Goal: Task Accomplishment & Management: Use online tool/utility

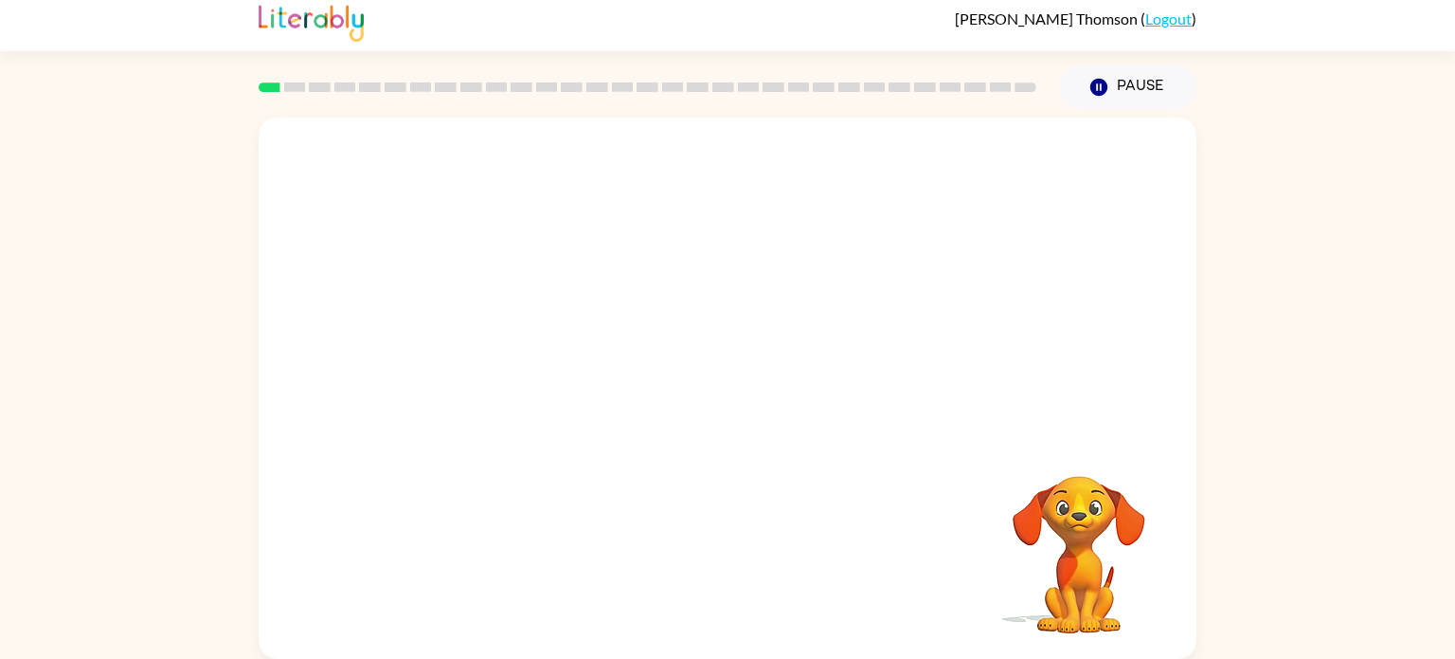
scroll to position [8, 0]
click at [1085, 509] on video "Your browser must support playing .mp4 files to use Literably. Please try using…" at bounding box center [1080, 541] width 190 height 190
drag, startPoint x: 885, startPoint y: 457, endPoint x: 1098, endPoint y: 492, distance: 216.1
click at [1098, 492] on div "Your browser must support playing .mp4 files to use Literably. Please try using…" at bounding box center [728, 387] width 938 height 541
click at [802, 380] on div at bounding box center [728, 276] width 938 height 318
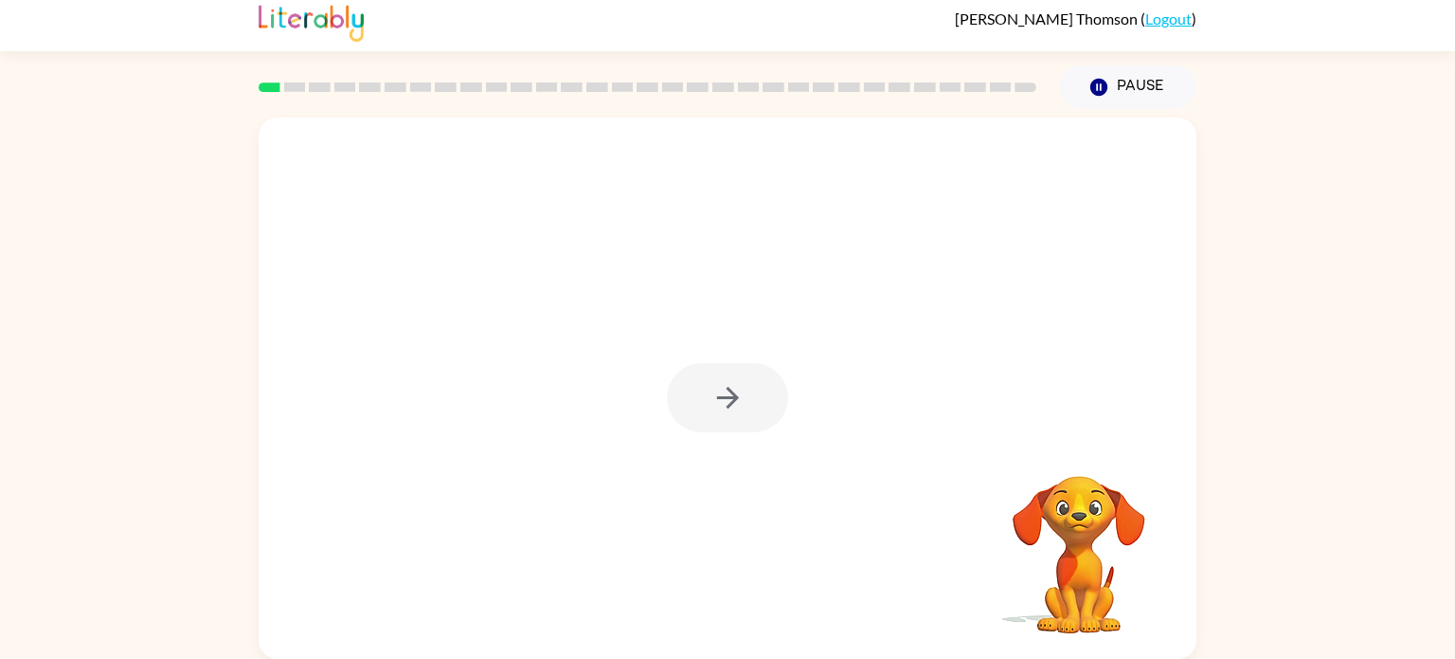
click at [738, 377] on div at bounding box center [727, 397] width 121 height 69
click at [738, 377] on button "button" at bounding box center [727, 397] width 121 height 69
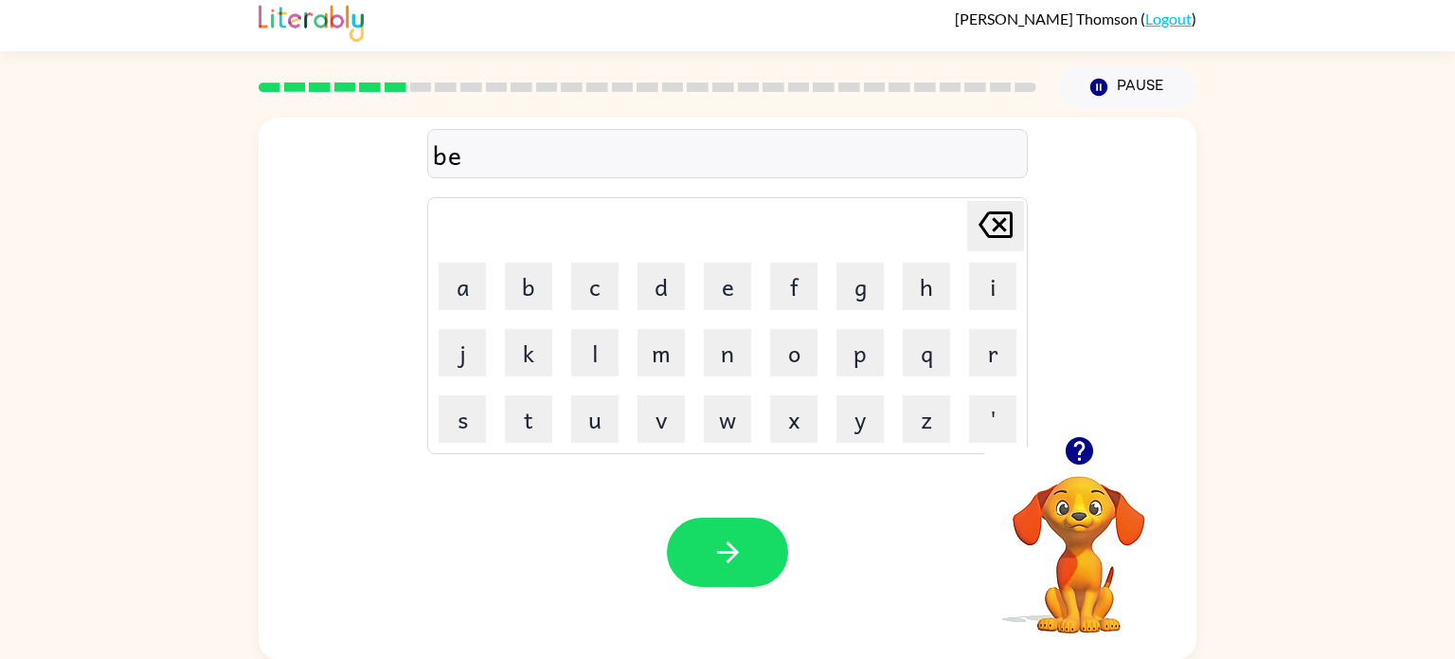
click at [759, 441] on td "w" at bounding box center [728, 419] width 64 height 64
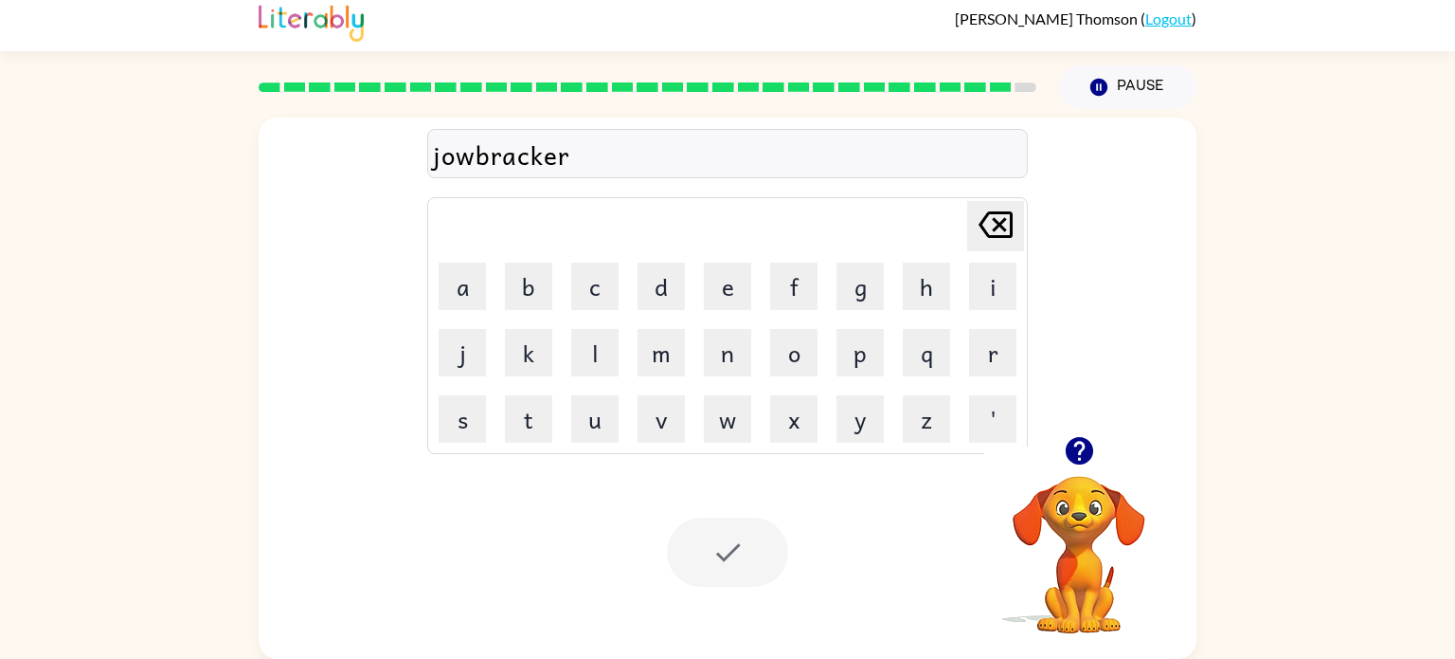
scroll to position [0, 0]
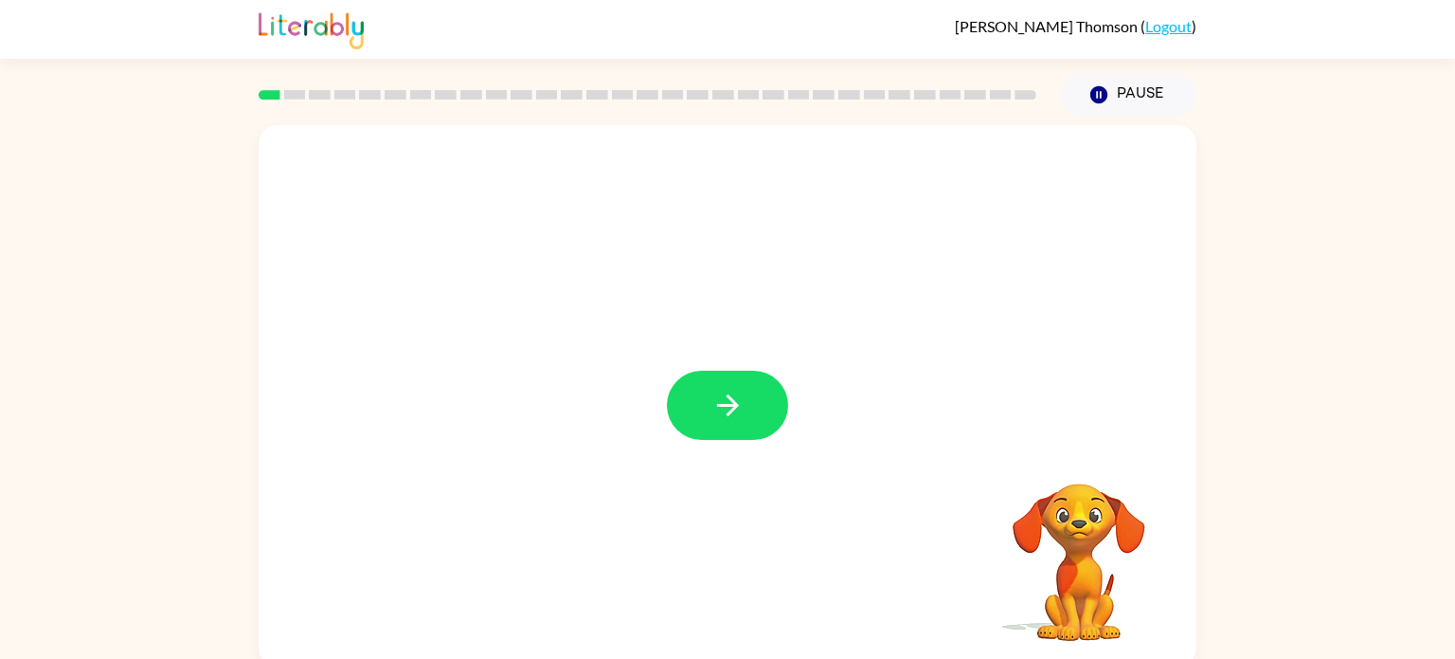
click at [697, 431] on button "button" at bounding box center [727, 405] width 121 height 69
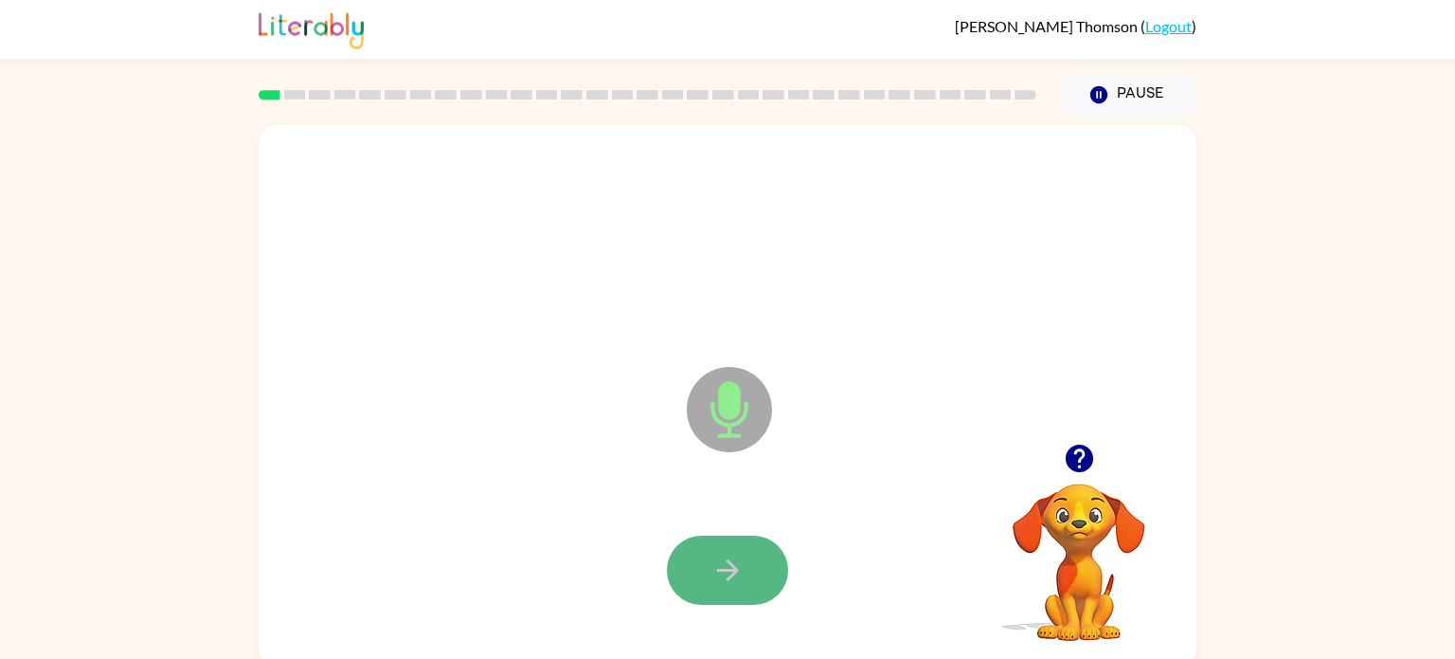
click at [770, 572] on button "button" at bounding box center [727, 569] width 121 height 69
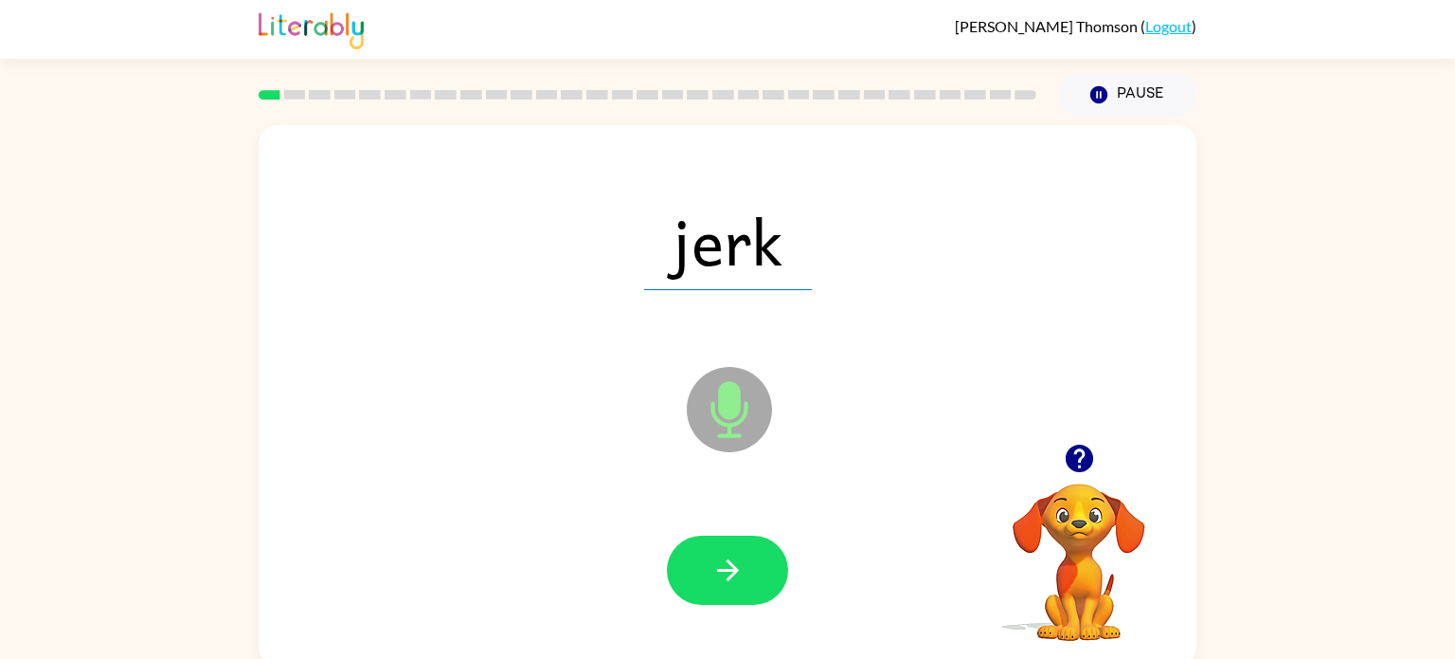
click at [748, 547] on button "button" at bounding box center [727, 569] width 121 height 69
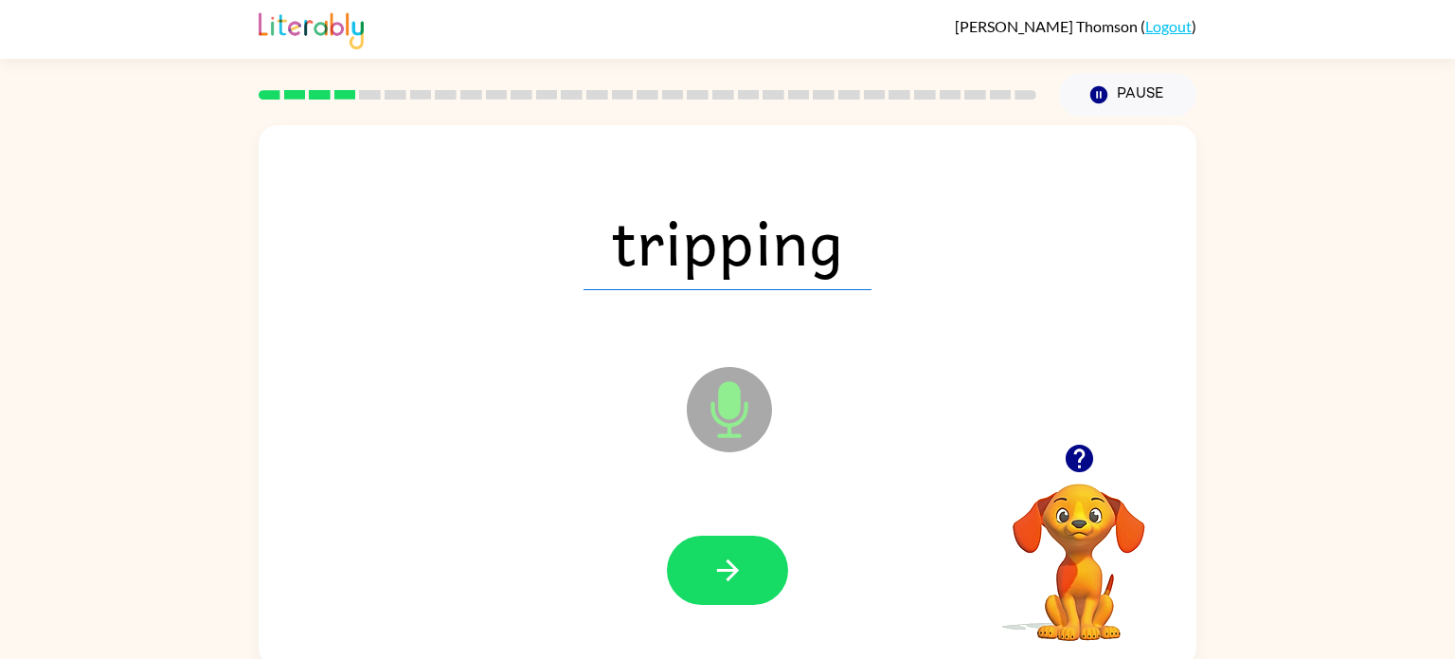
click at [748, 547] on button "button" at bounding box center [727, 569] width 121 height 69
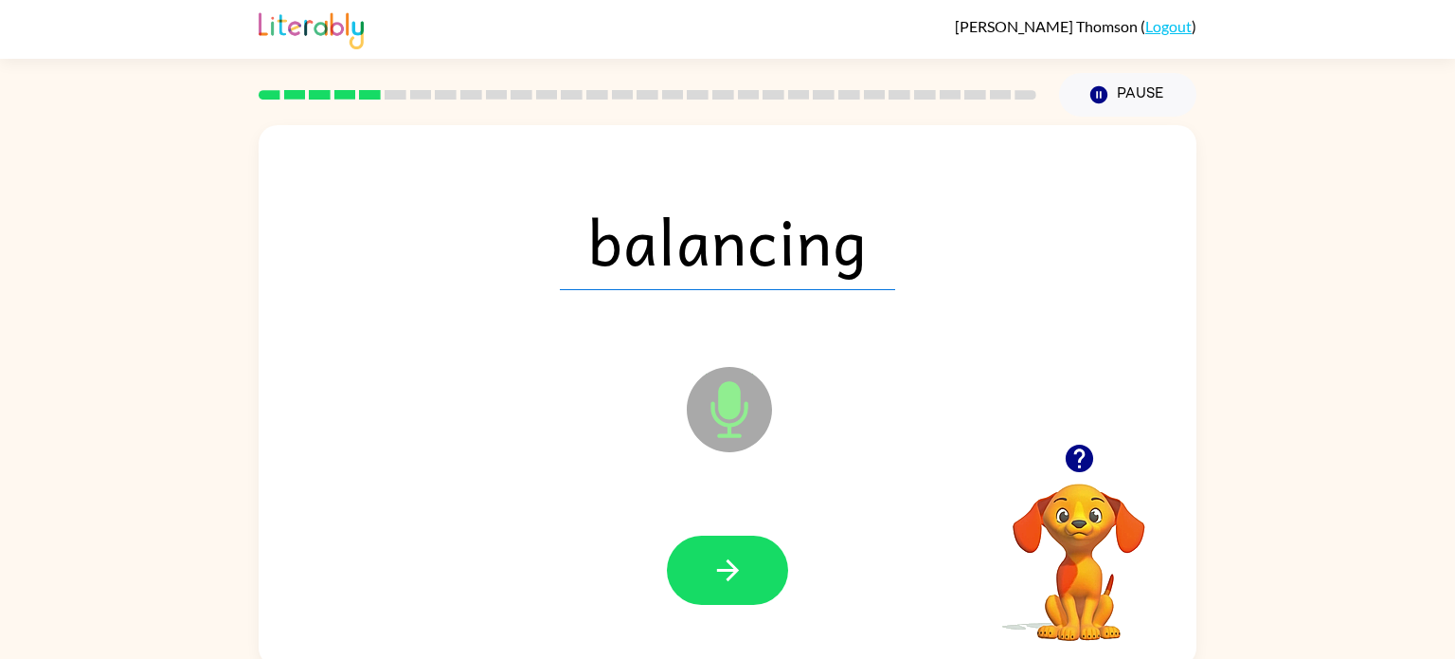
click at [748, 547] on button "button" at bounding box center [727, 569] width 121 height 69
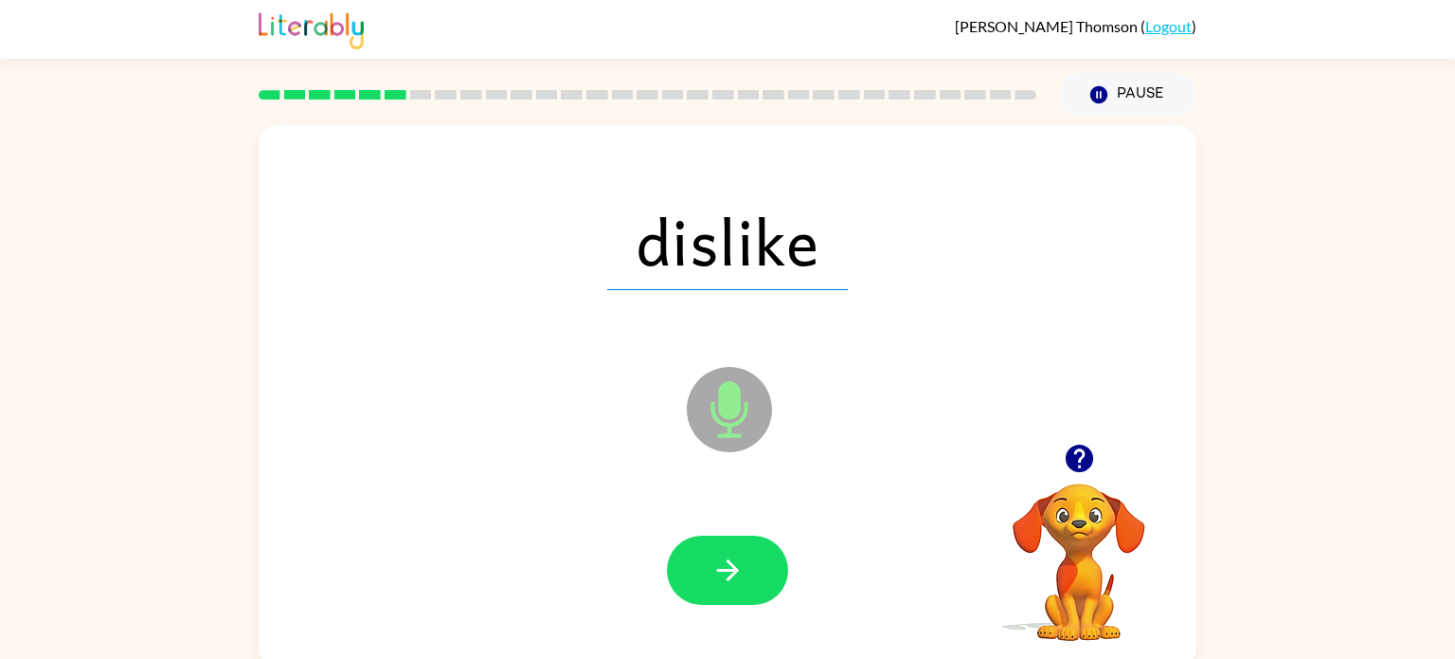
click at [748, 547] on button "button" at bounding box center [727, 569] width 121 height 69
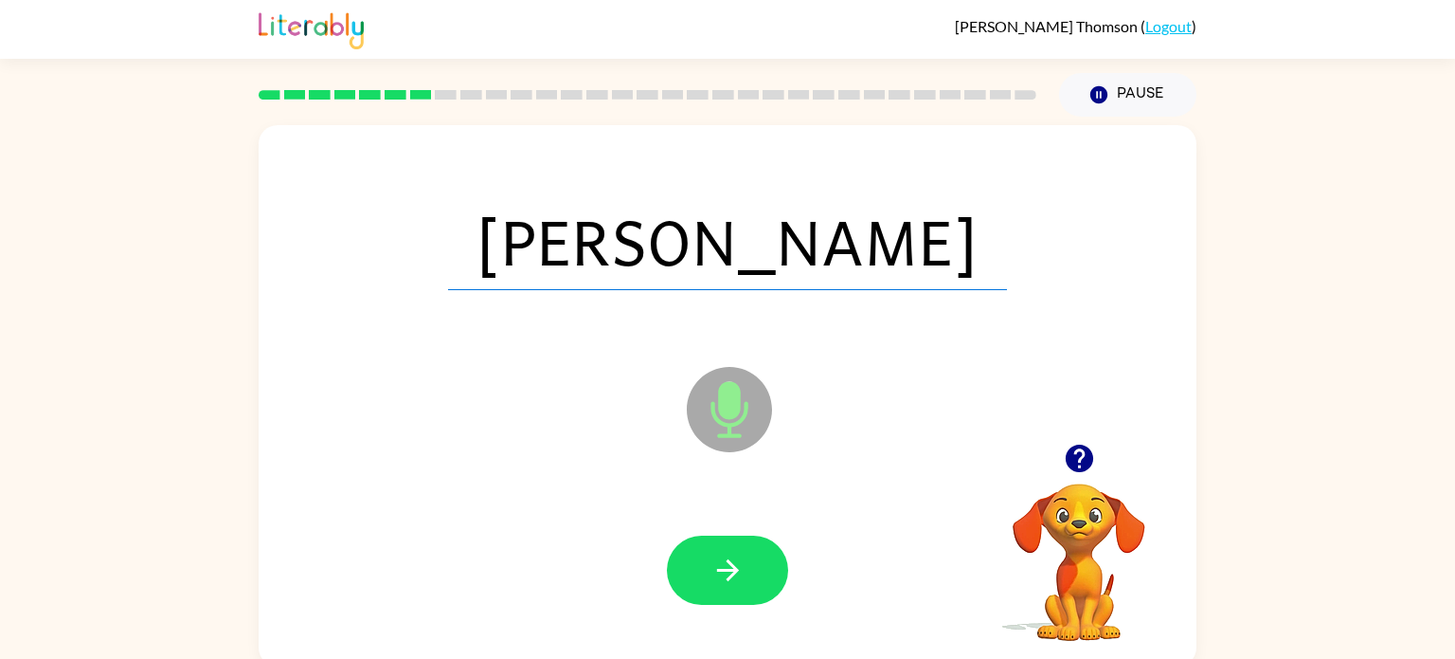
click at [748, 547] on button "button" at bounding box center [727, 569] width 121 height 69
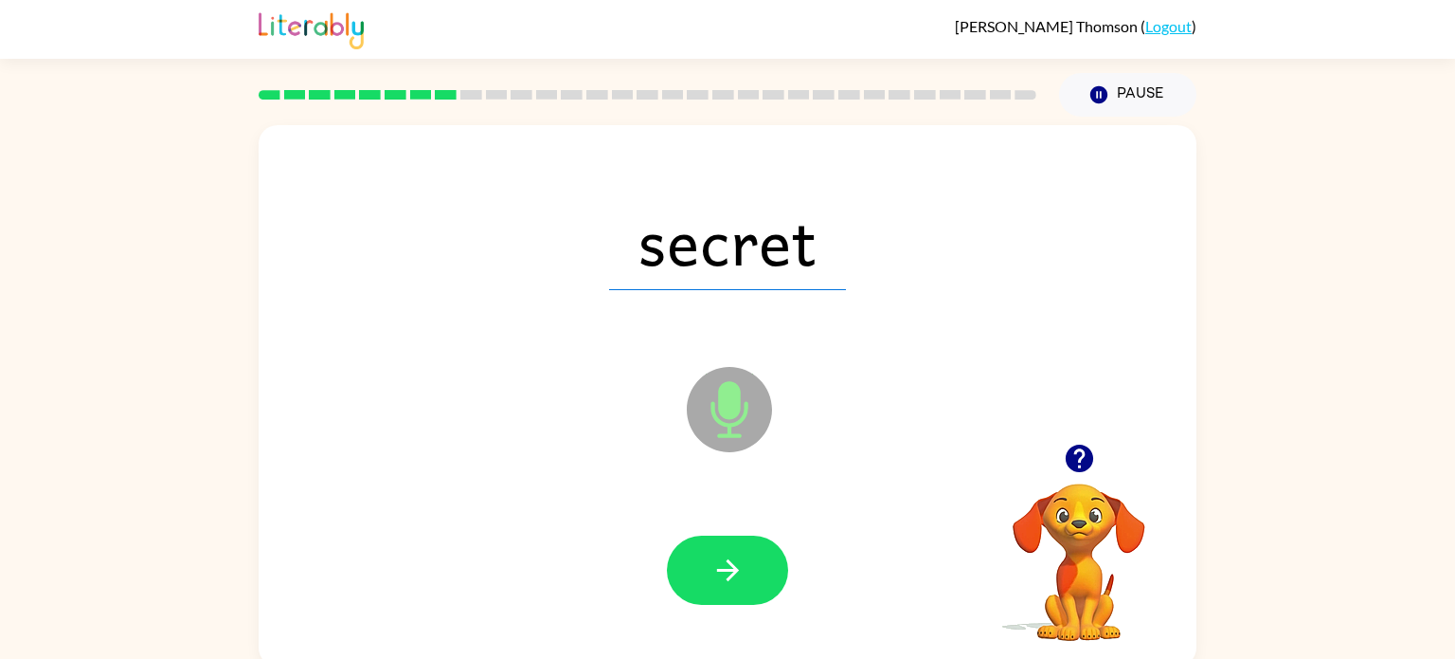
click at [748, 547] on button "button" at bounding box center [727, 569] width 121 height 69
click at [748, 547] on div at bounding box center [727, 569] width 121 height 69
click at [748, 547] on button "button" at bounding box center [727, 569] width 121 height 69
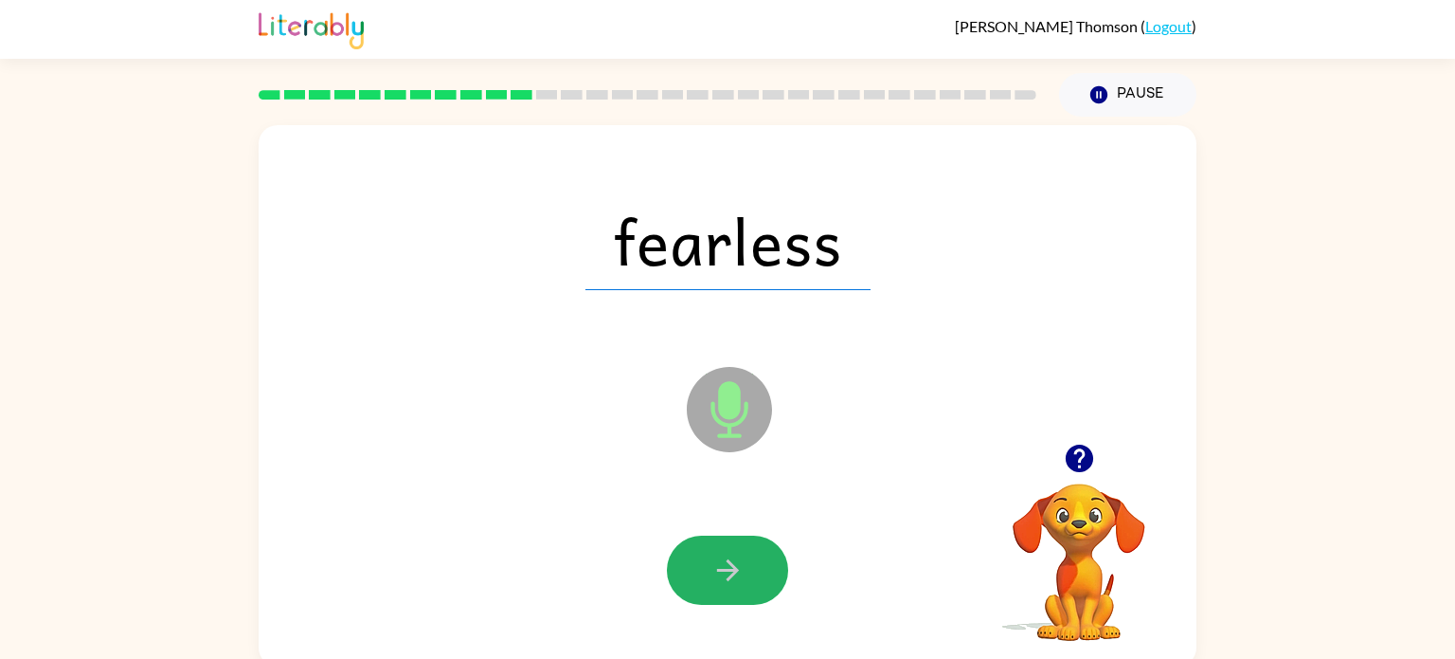
click at [748, 547] on button "button" at bounding box center [727, 569] width 121 height 69
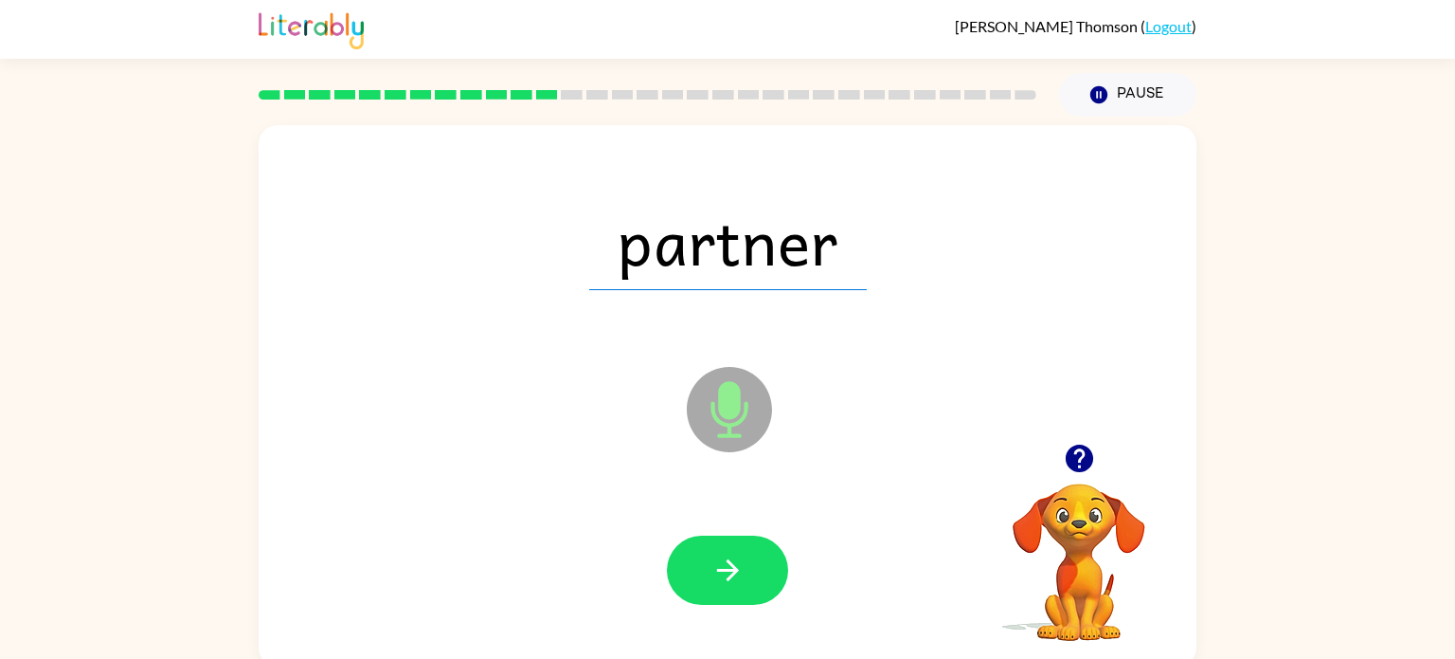
click at [748, 547] on button "button" at bounding box center [727, 569] width 121 height 69
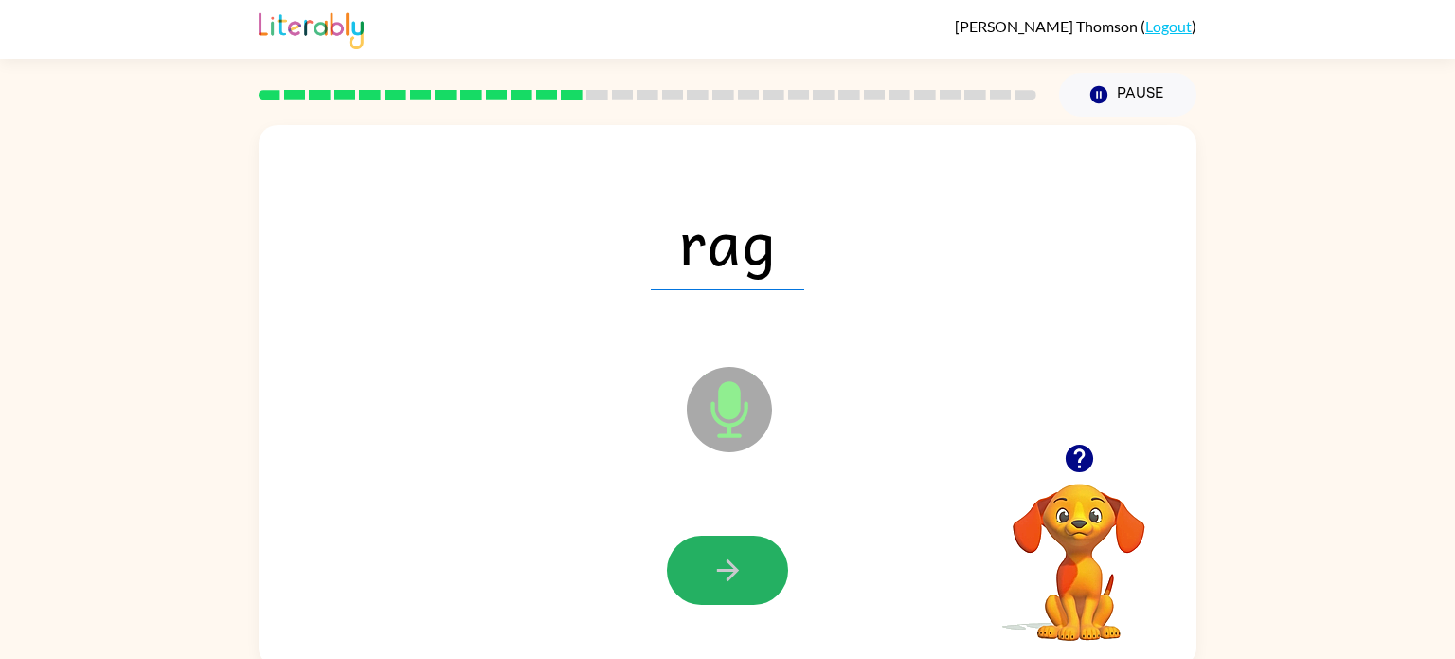
click at [748, 547] on button "button" at bounding box center [727, 569] width 121 height 69
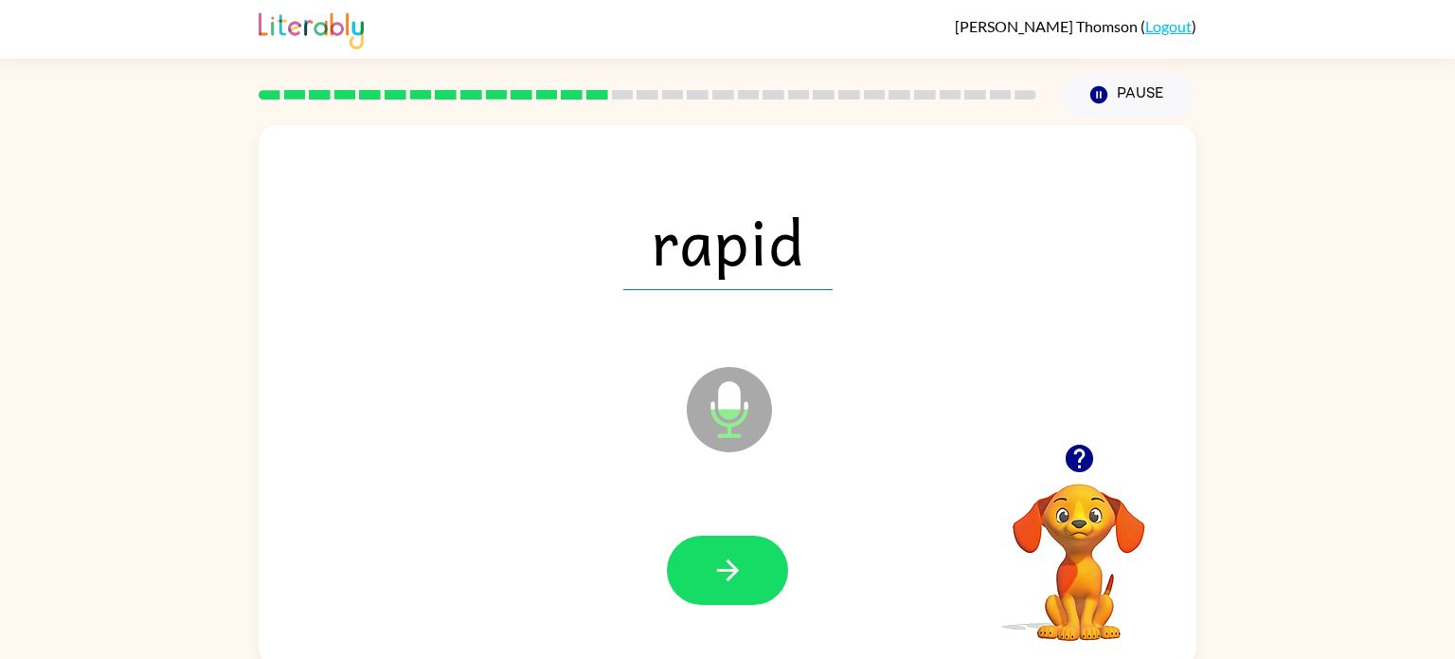
click at [748, 547] on button "button" at bounding box center [727, 569] width 121 height 69
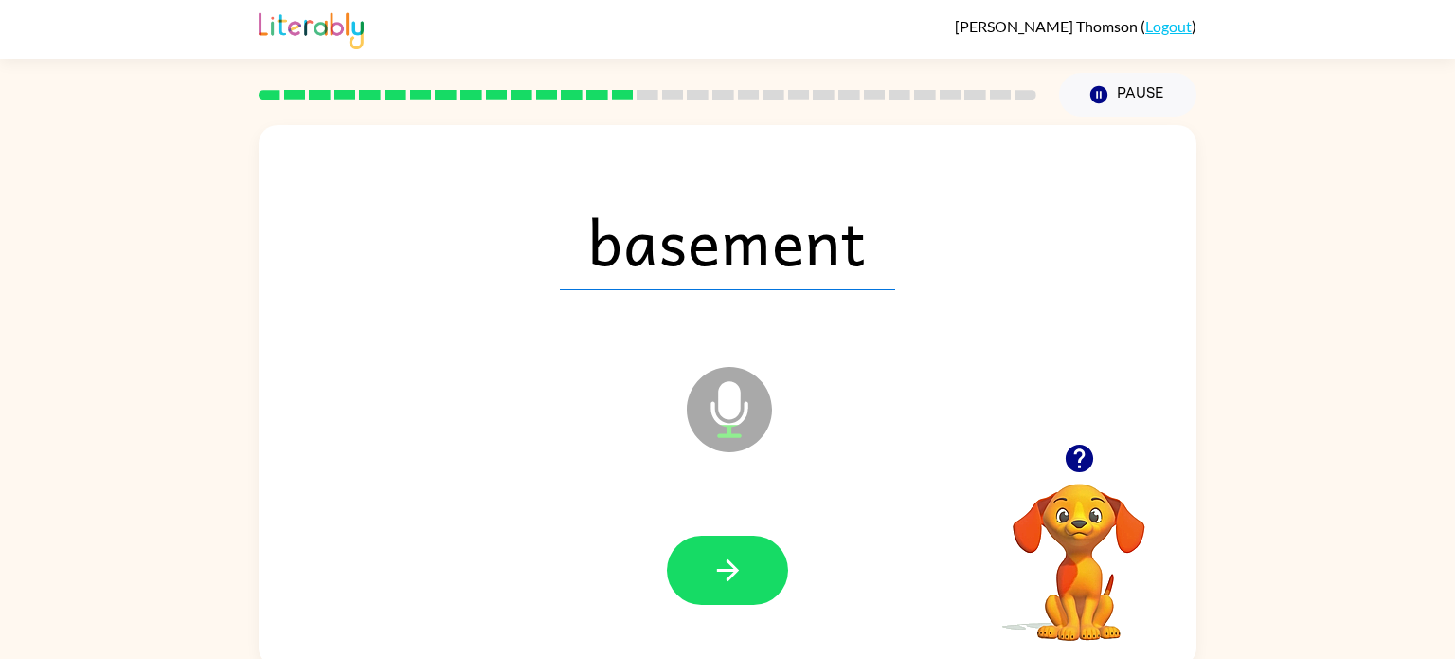
click at [748, 547] on button "button" at bounding box center [727, 569] width 121 height 69
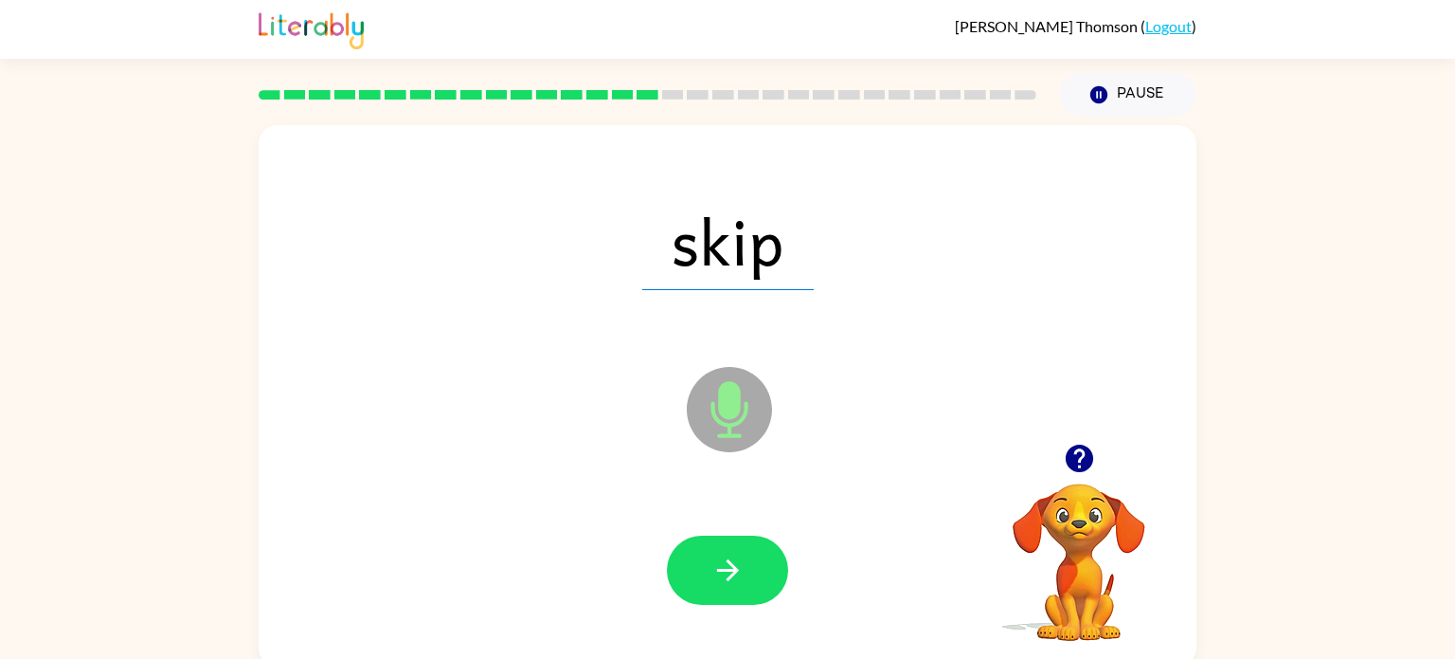
click at [757, 614] on div at bounding box center [728, 570] width 900 height 155
click at [724, 558] on icon "button" at bounding box center [728, 569] width 33 height 33
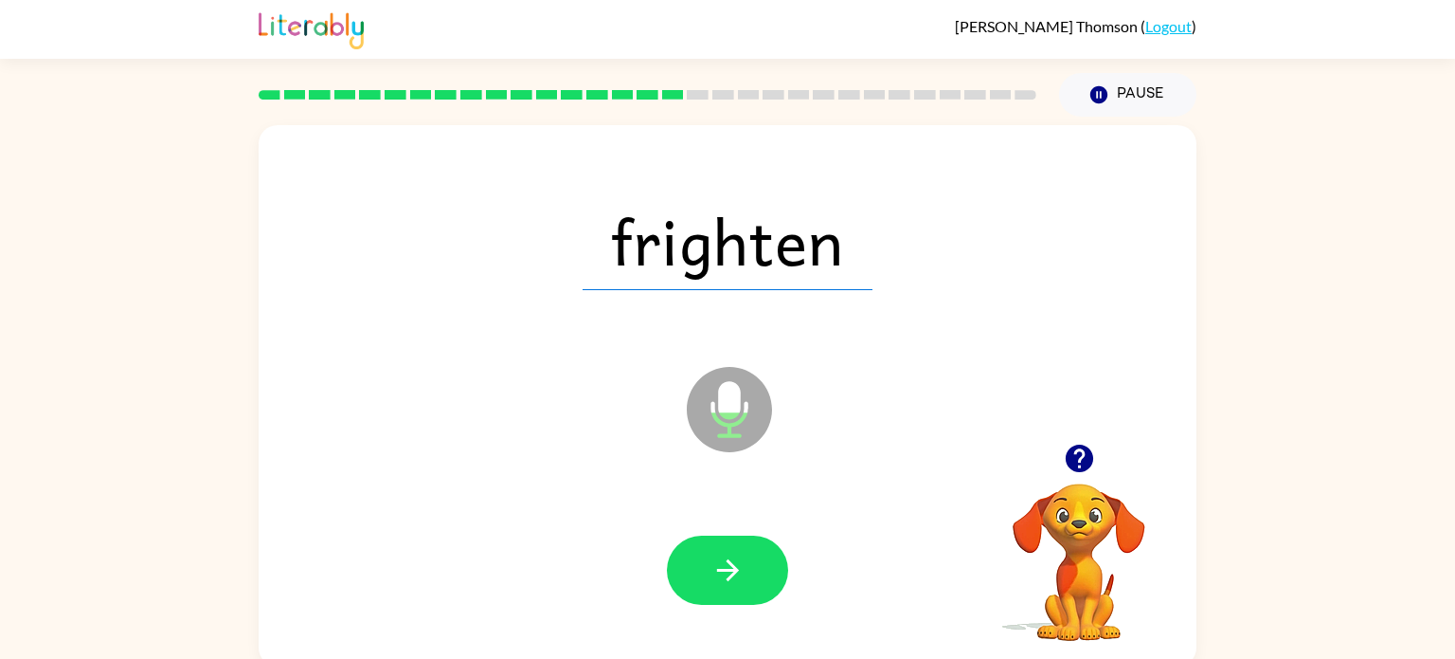
click at [718, 572] on icon "button" at bounding box center [728, 569] width 33 height 33
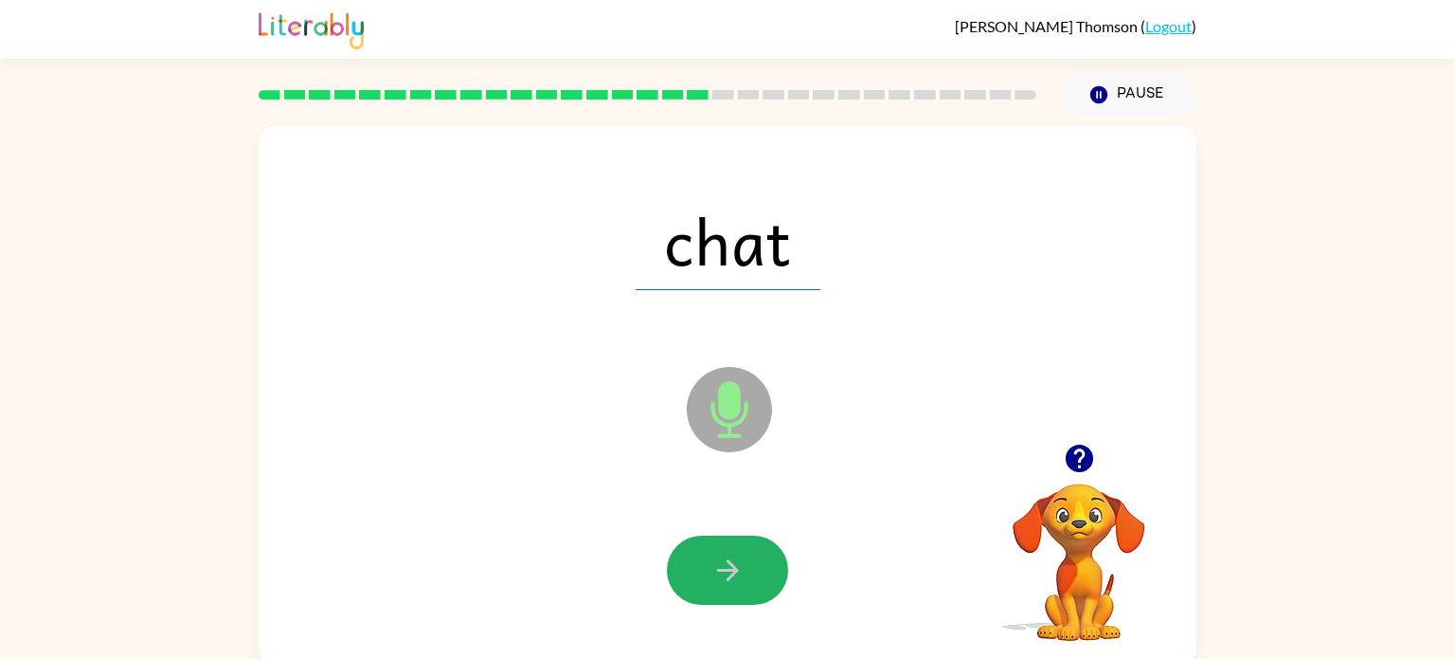
click at [718, 572] on icon "button" at bounding box center [728, 569] width 33 height 33
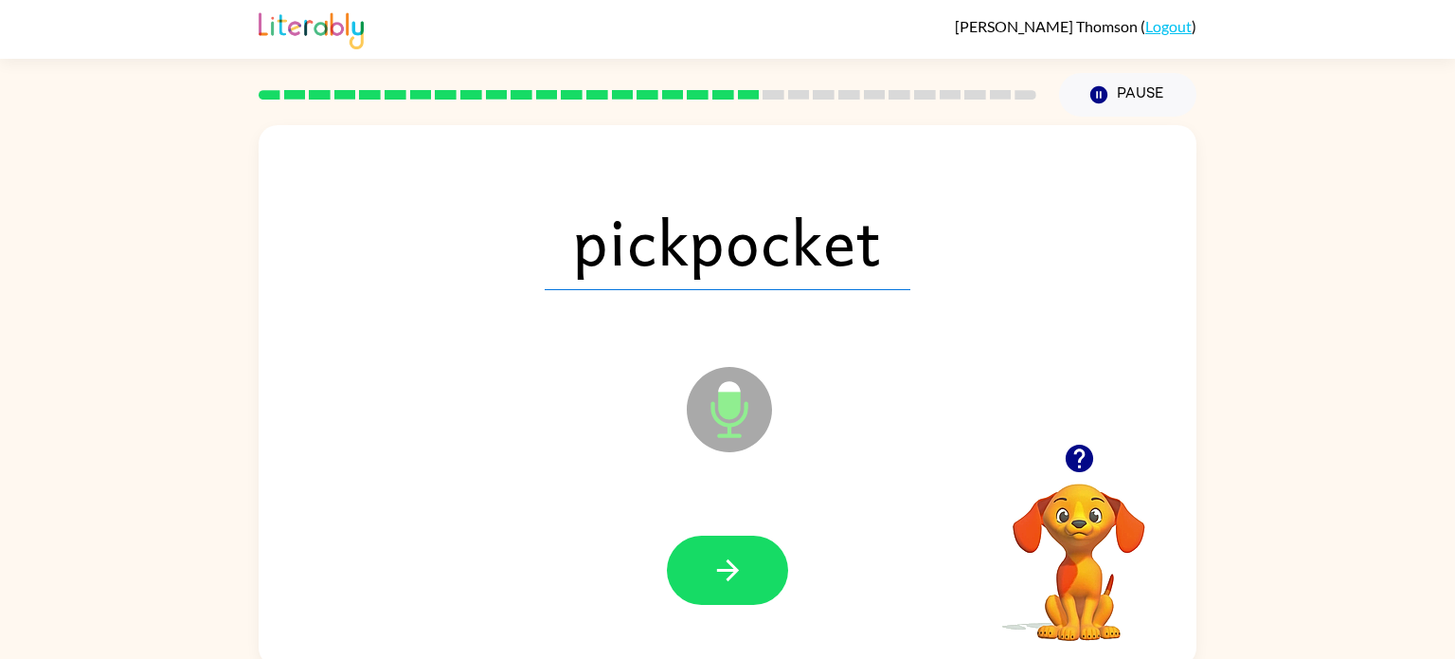
click at [718, 572] on icon "button" at bounding box center [728, 569] width 33 height 33
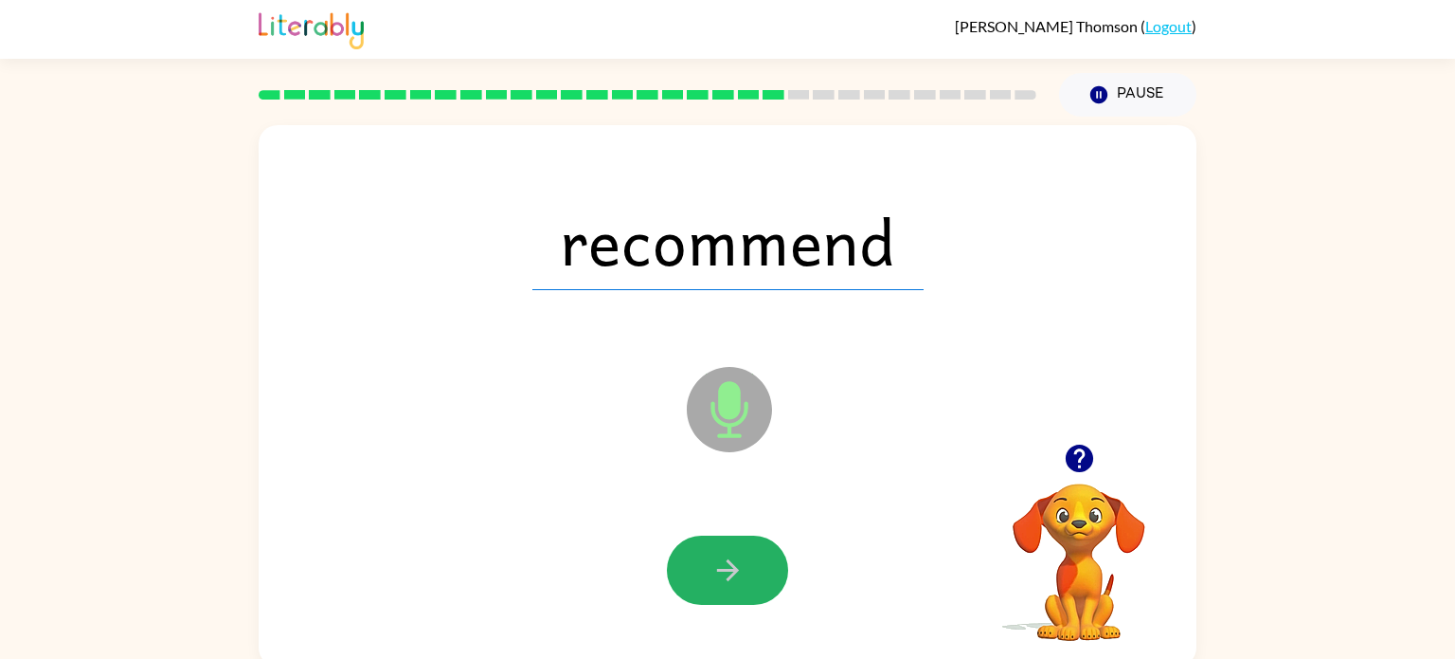
click at [718, 572] on icon "button" at bounding box center [728, 569] width 33 height 33
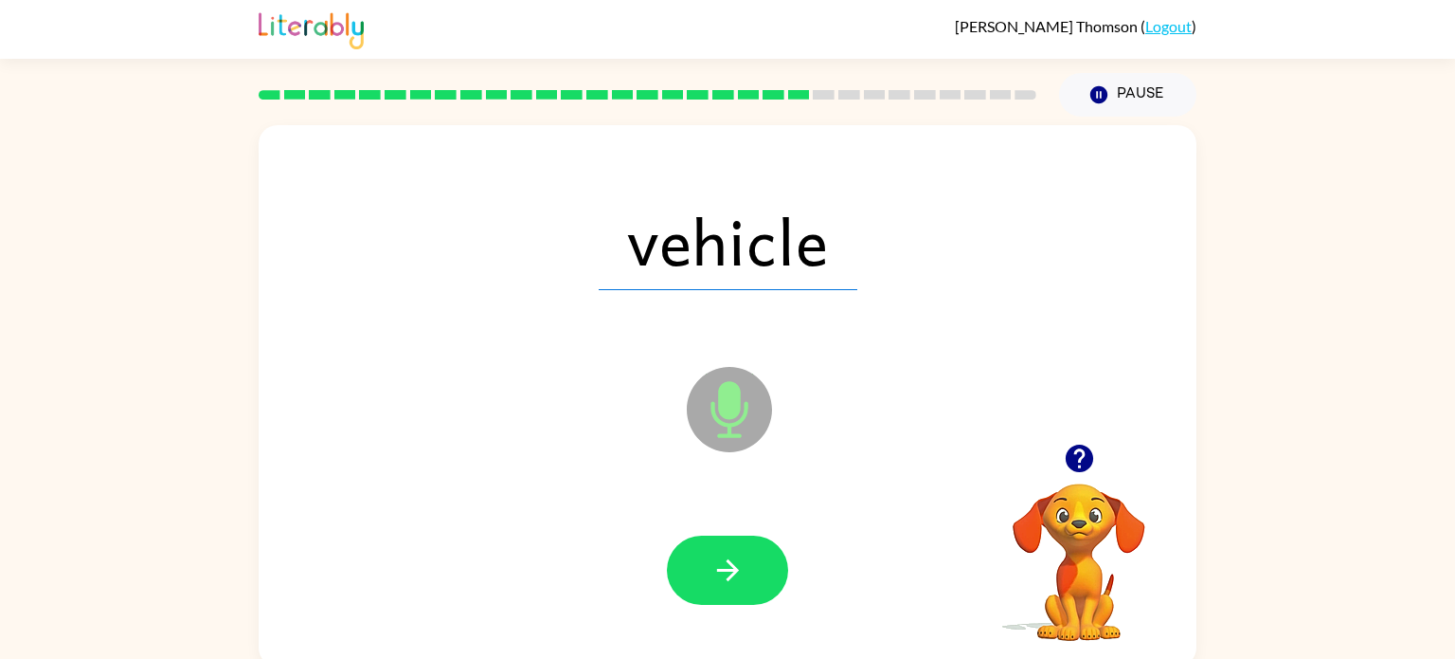
click at [718, 572] on icon "button" at bounding box center [728, 569] width 33 height 33
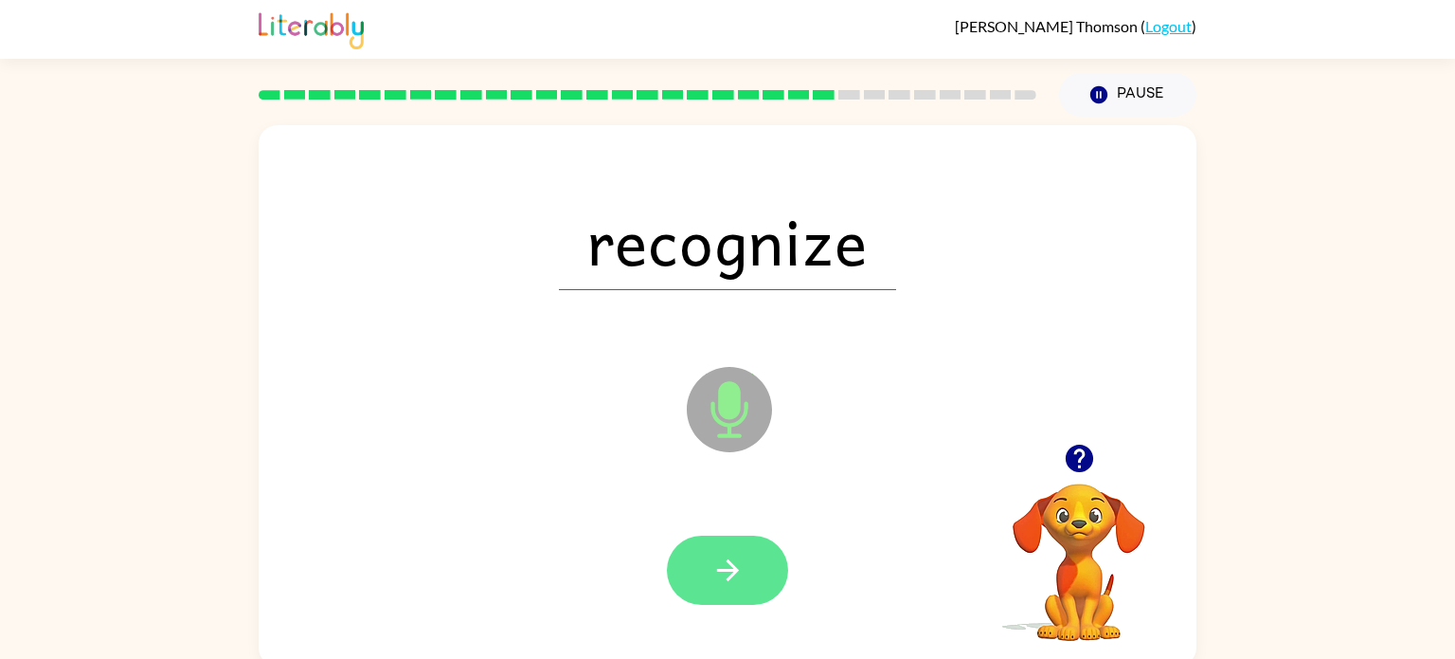
click at [716, 571] on icon "button" at bounding box center [728, 569] width 33 height 33
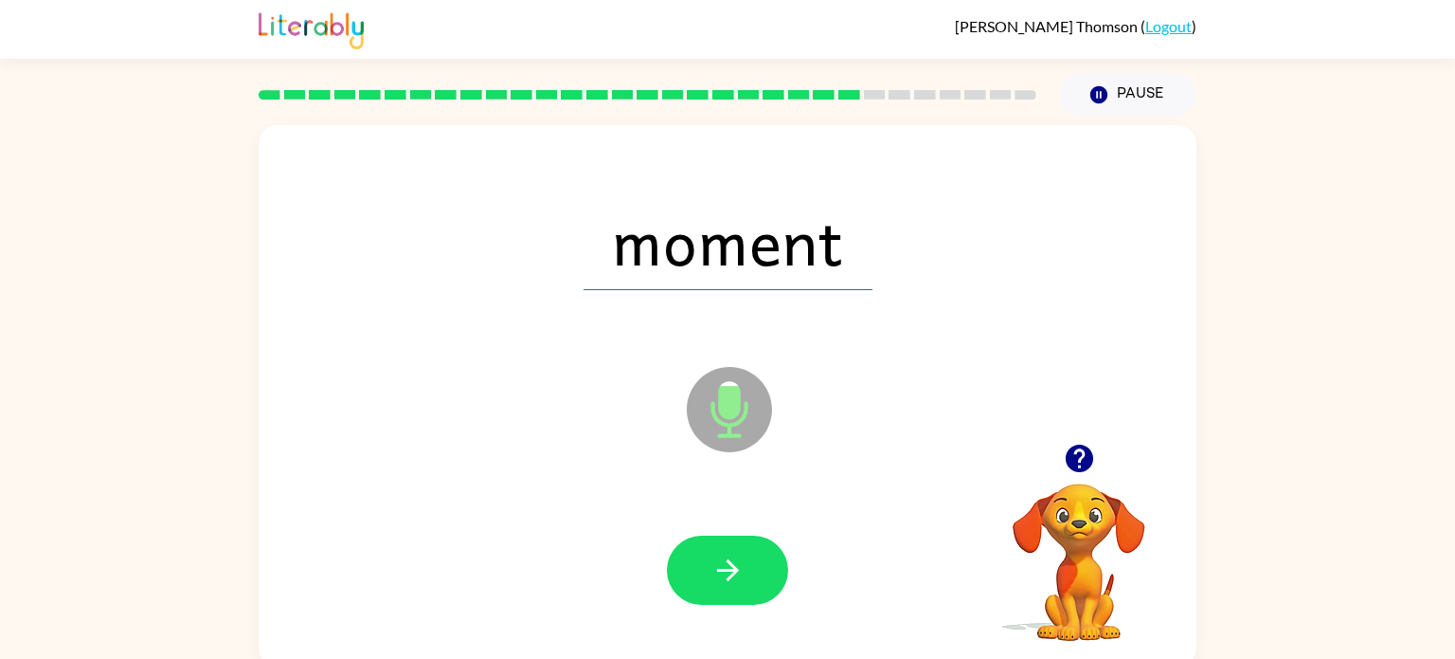
click at [716, 570] on icon "button" at bounding box center [727, 570] width 22 height 22
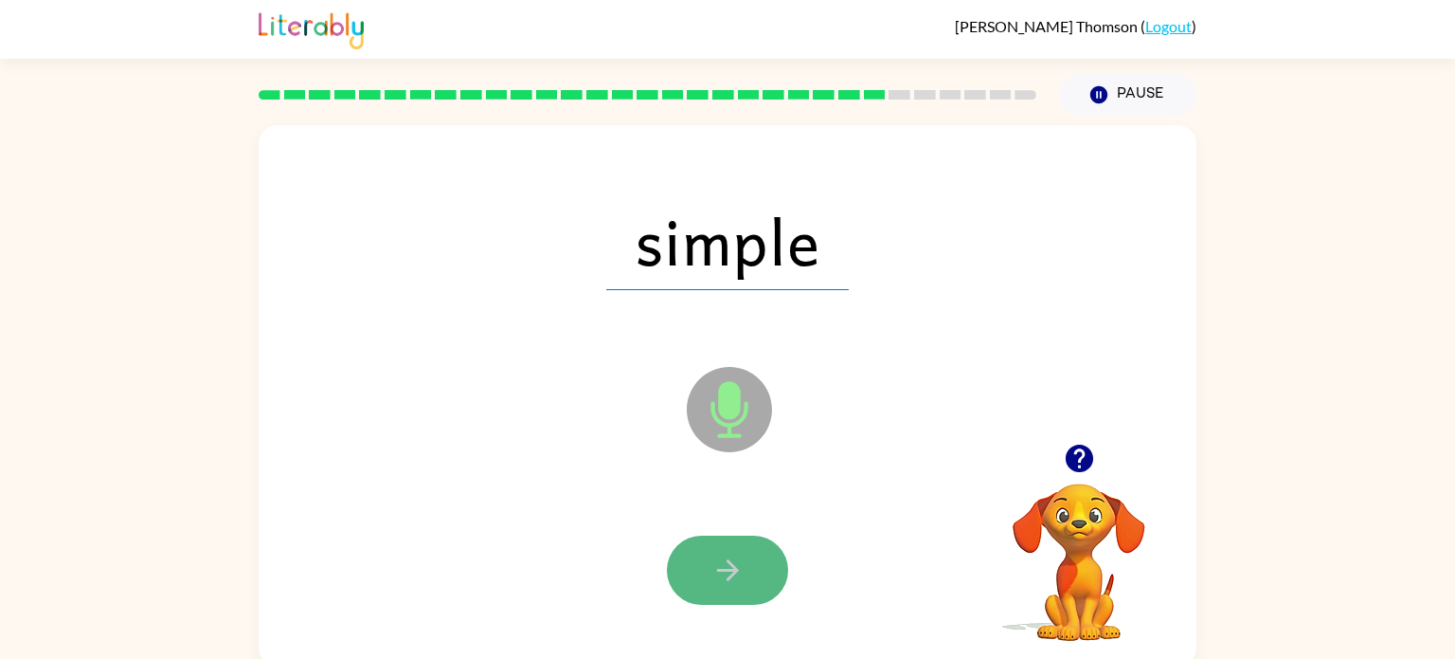
click at [725, 575] on icon "button" at bounding box center [728, 569] width 33 height 33
click at [725, 573] on icon "button" at bounding box center [728, 569] width 33 height 33
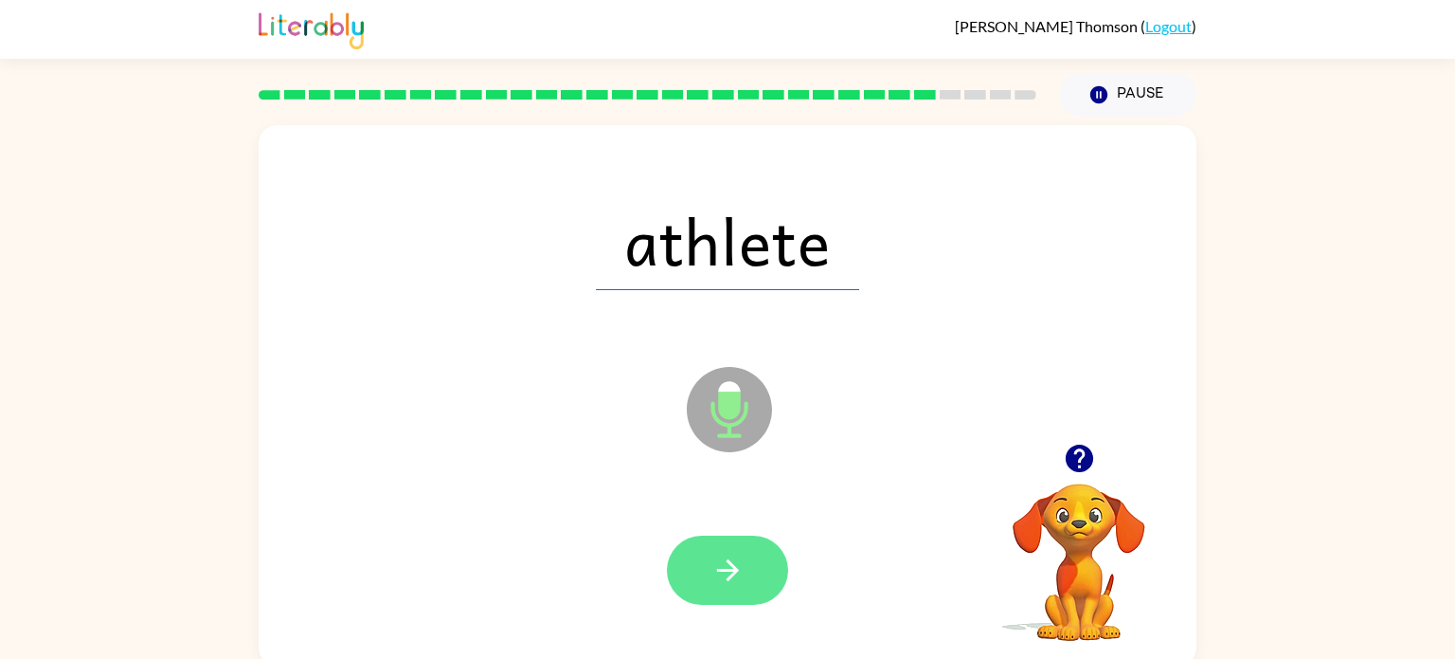
click at [725, 572] on icon "button" at bounding box center [728, 569] width 33 height 33
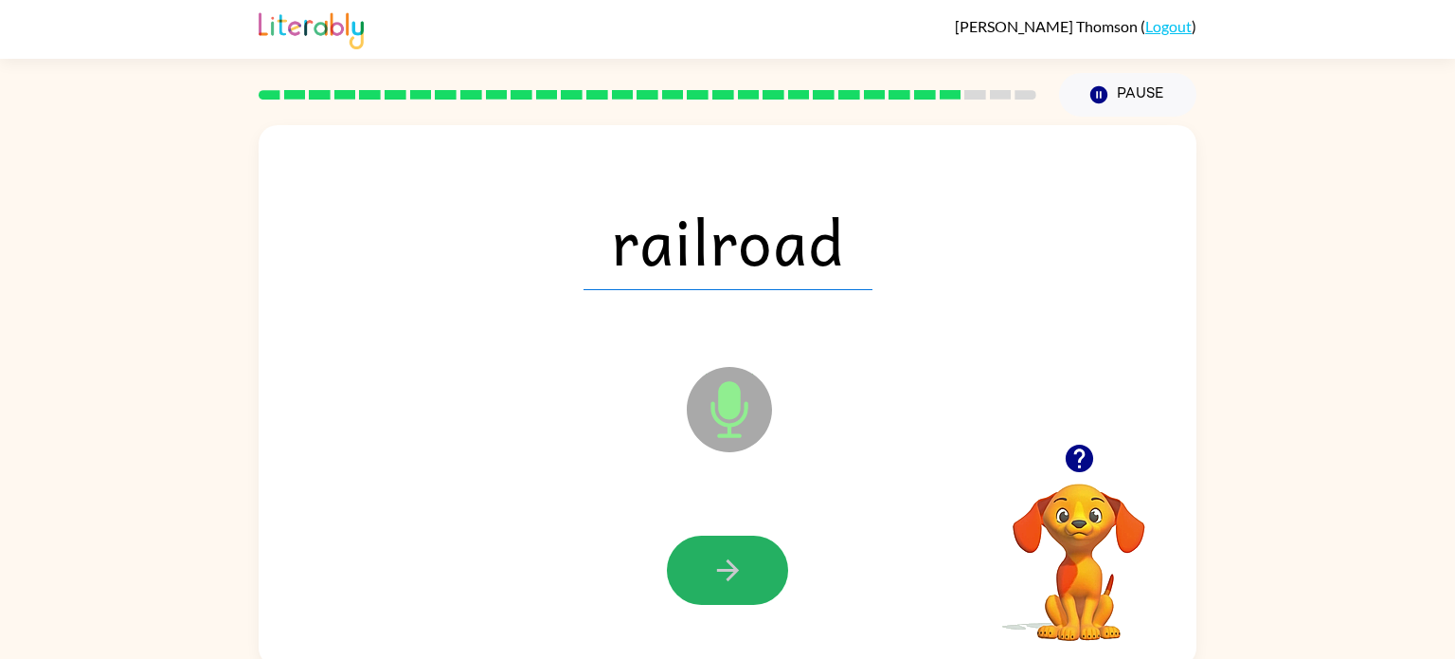
click at [725, 572] on icon "button" at bounding box center [728, 569] width 33 height 33
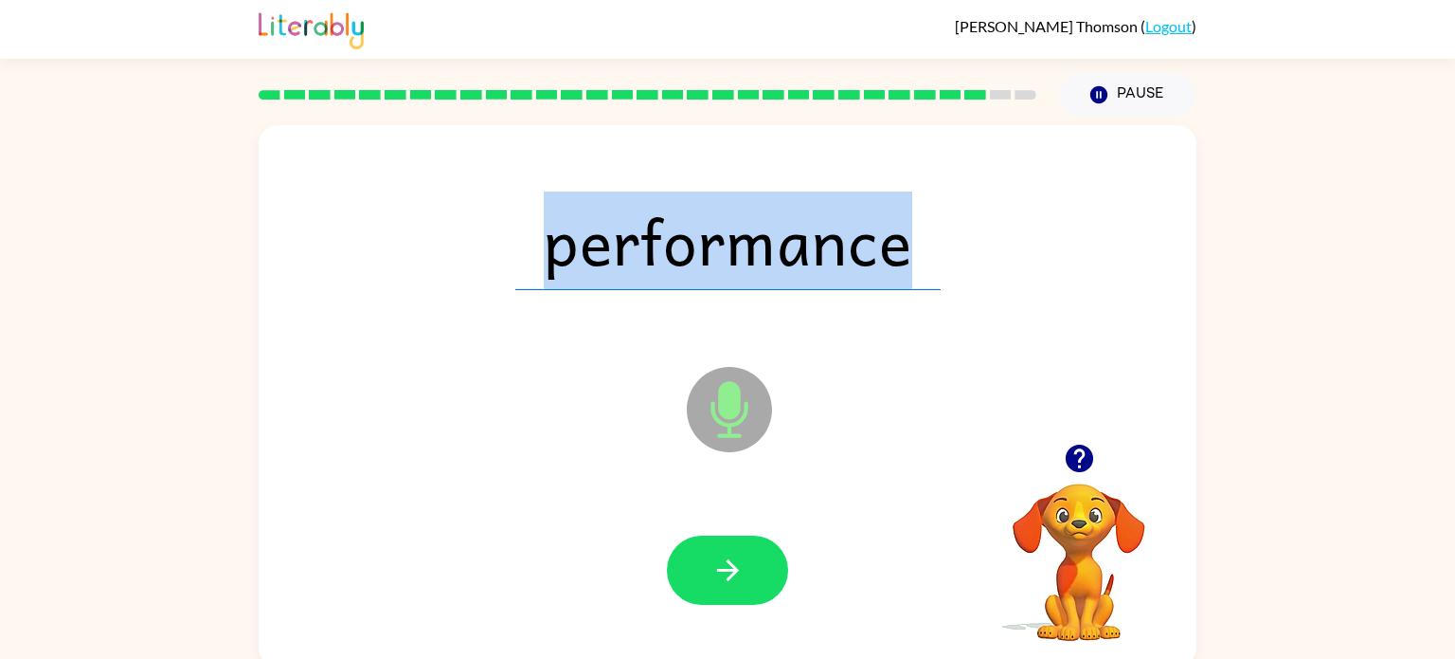
drag, startPoint x: 516, startPoint y: 244, endPoint x: 967, endPoint y: 286, distance: 452.0
click at [967, 286] on div "performance" at bounding box center [728, 240] width 900 height 155
click at [731, 587] on button "button" at bounding box center [727, 569] width 121 height 69
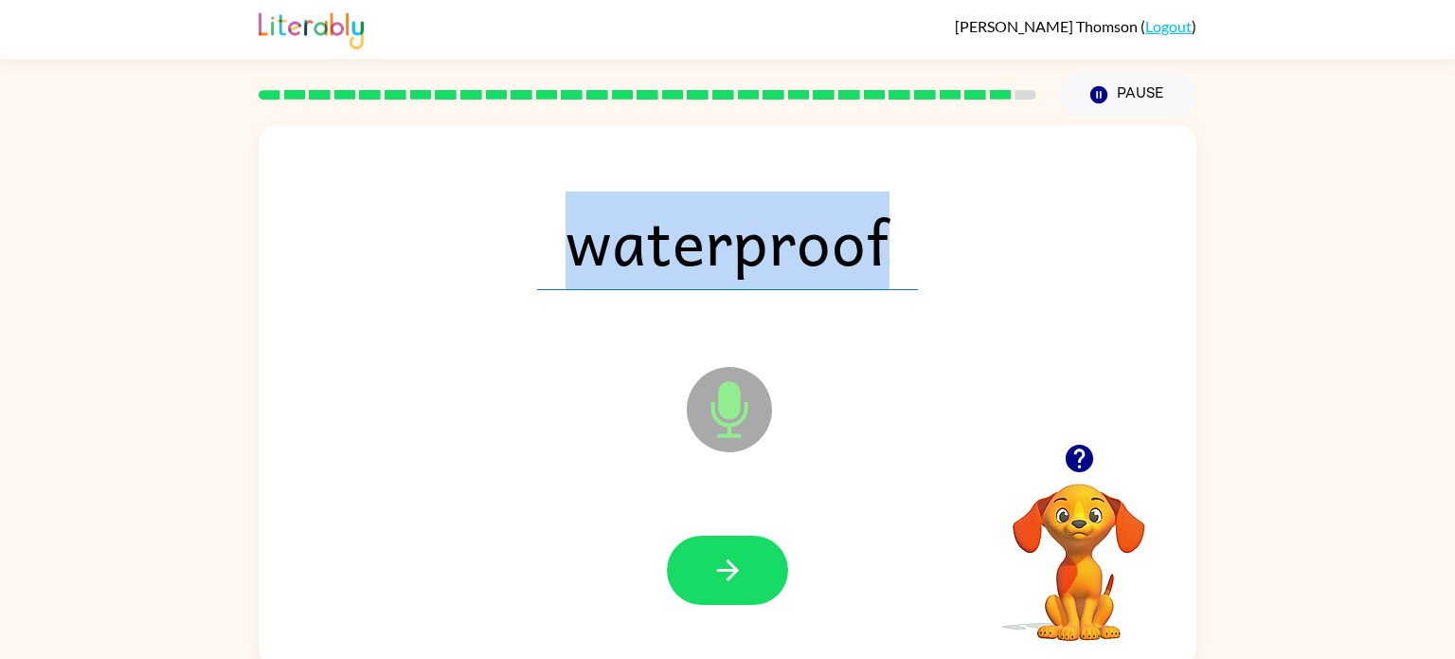
drag, startPoint x: 571, startPoint y: 237, endPoint x: 940, endPoint y: 257, distance: 369.1
click at [940, 257] on div "waterproof" at bounding box center [728, 240] width 900 height 155
click at [682, 570] on button "button" at bounding box center [727, 569] width 121 height 69
